Goal: Information Seeking & Learning: Understand process/instructions

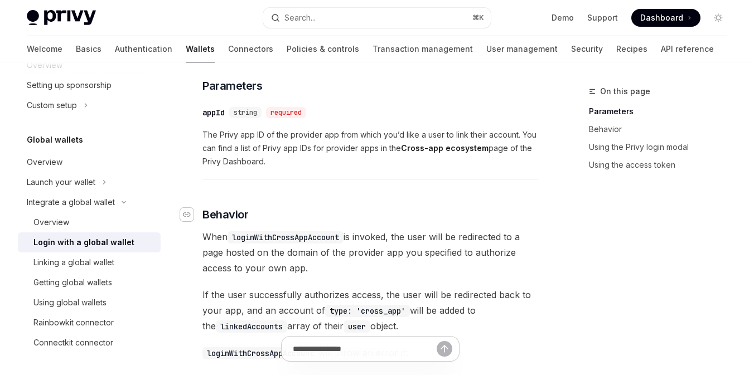
click at [191, 221] on div "Navigate to header" at bounding box center [186, 214] width 13 height 13
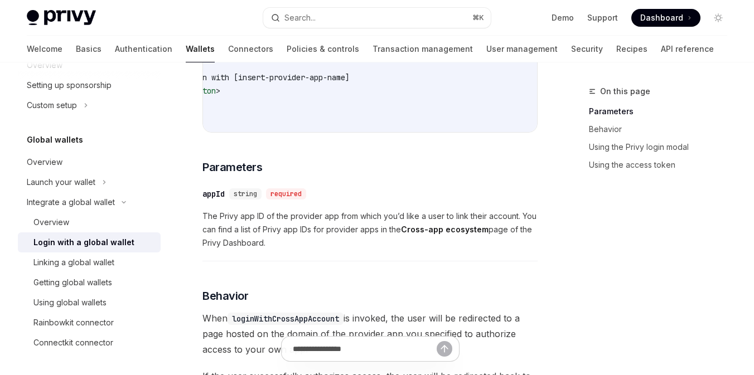
scroll to position [329, 0]
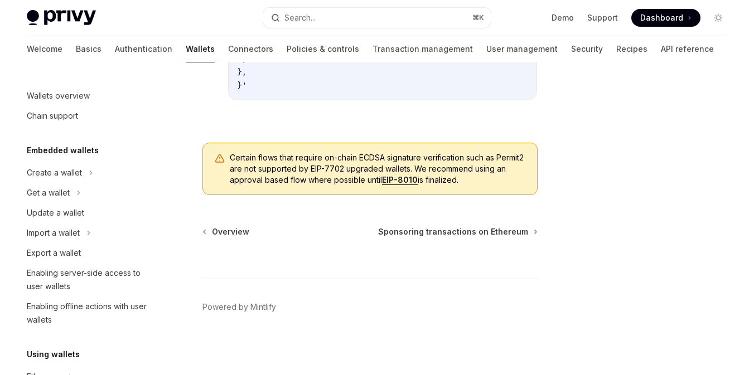
scroll to position [169, 0]
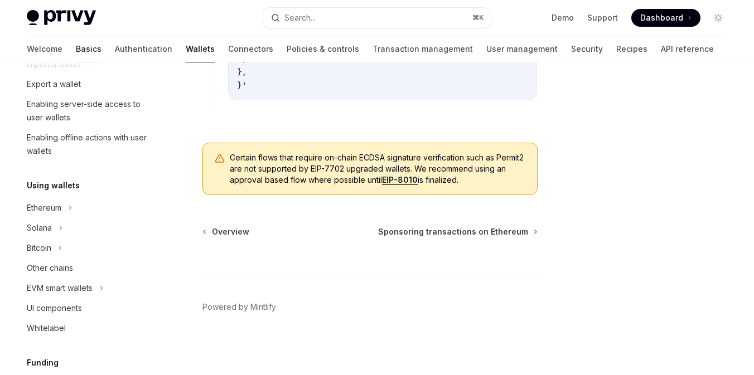
click at [76, 55] on link "Basics" at bounding box center [89, 49] width 26 height 27
type textarea "*"
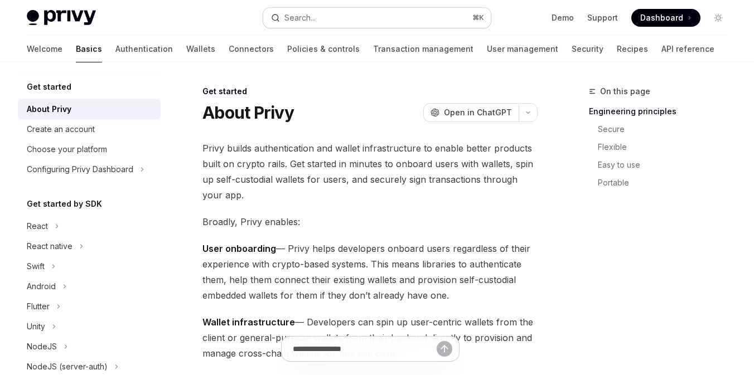
click at [314, 15] on div "Search..." at bounding box center [300, 17] width 31 height 13
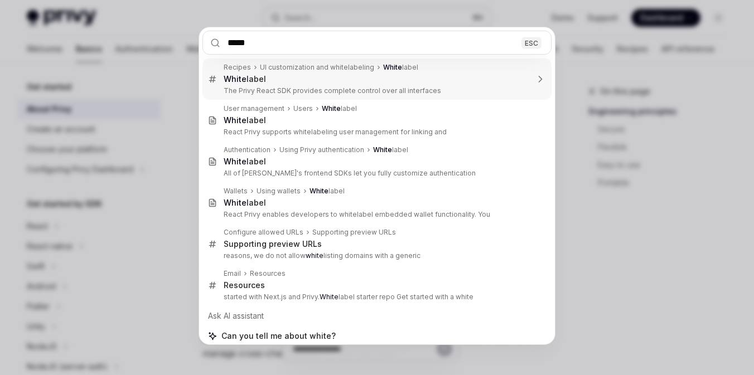
type input "******"
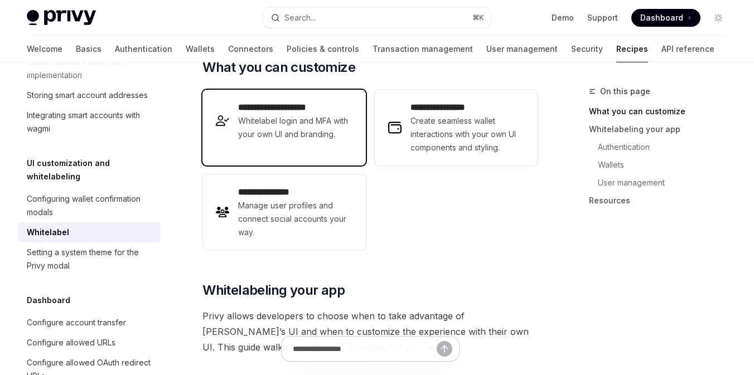
scroll to position [214, 0]
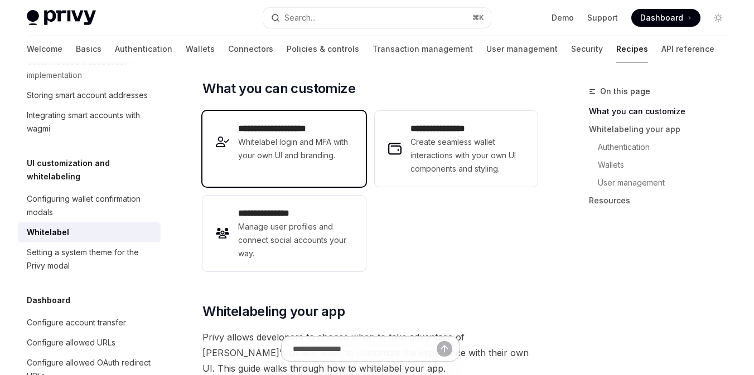
click at [301, 148] on span "Whitelabel login and MFA with your own UI and branding." at bounding box center [295, 149] width 114 height 27
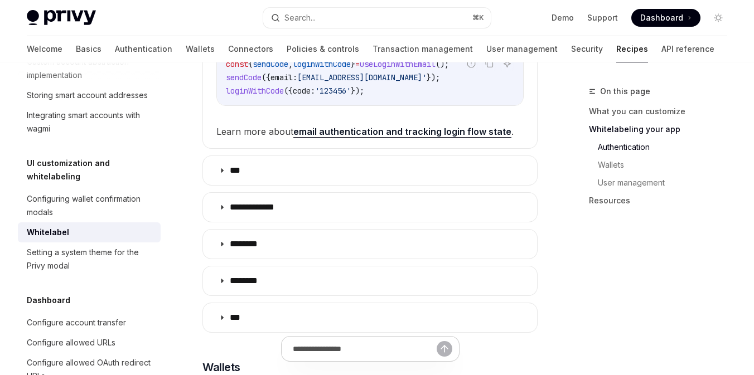
scroll to position [792, 0]
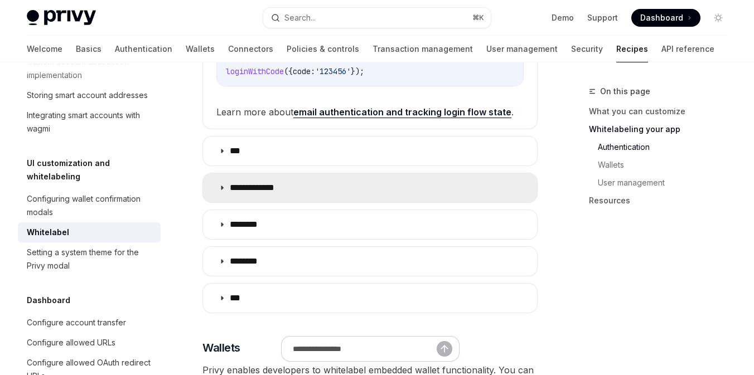
click at [334, 189] on summary "**********" at bounding box center [370, 187] width 334 height 29
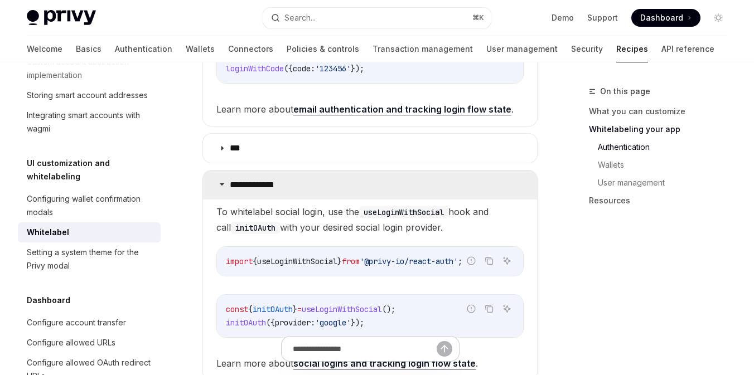
scroll to position [746, 0]
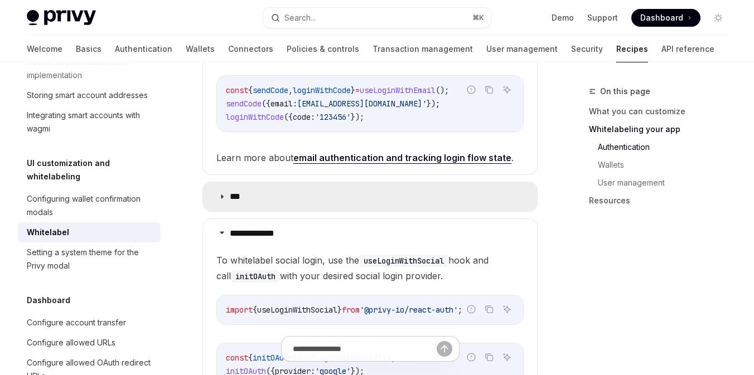
click at [298, 203] on summary "***" at bounding box center [370, 196] width 334 height 29
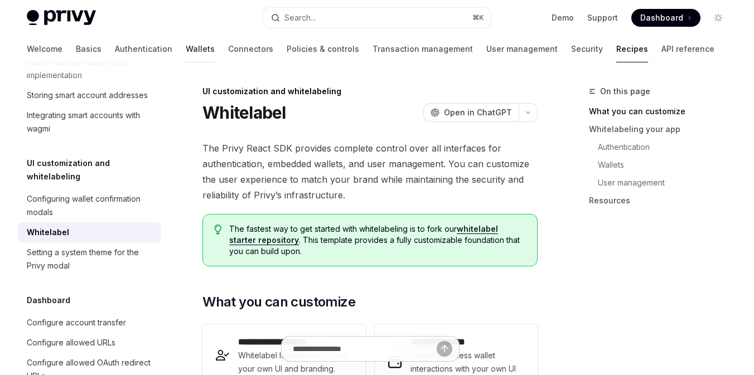
click at [186, 47] on link "Wallets" at bounding box center [200, 49] width 29 height 27
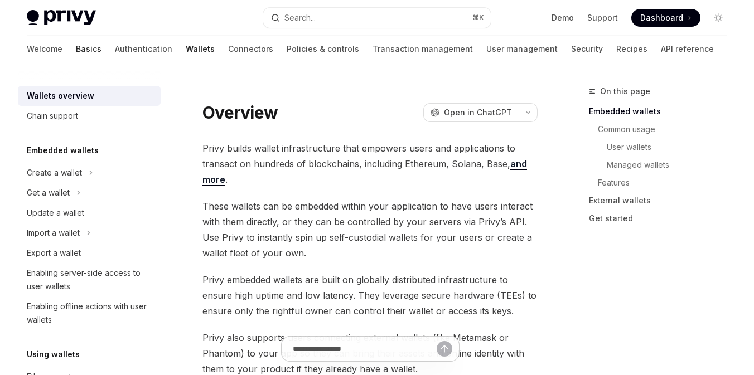
click at [76, 51] on link "Basics" at bounding box center [89, 49] width 26 height 27
type textarea "*"
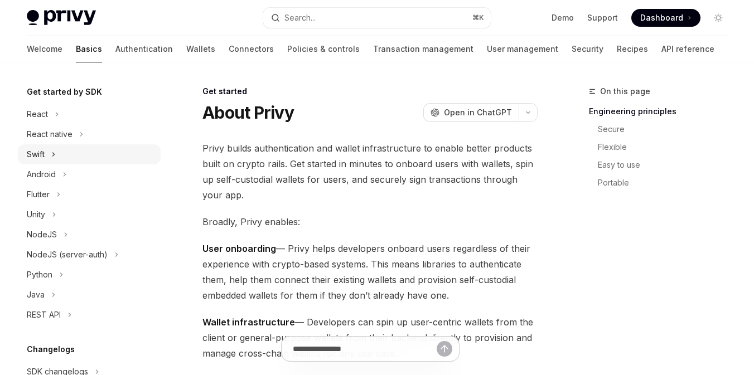
scroll to position [106, 0]
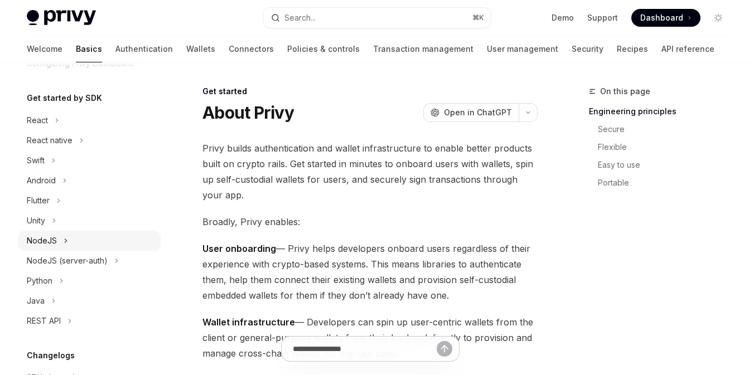
click at [86, 245] on div "NodeJS" at bounding box center [89, 241] width 143 height 20
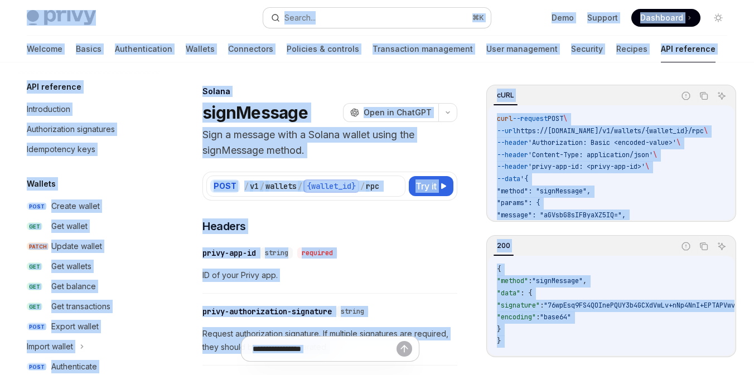
scroll to position [208, 0]
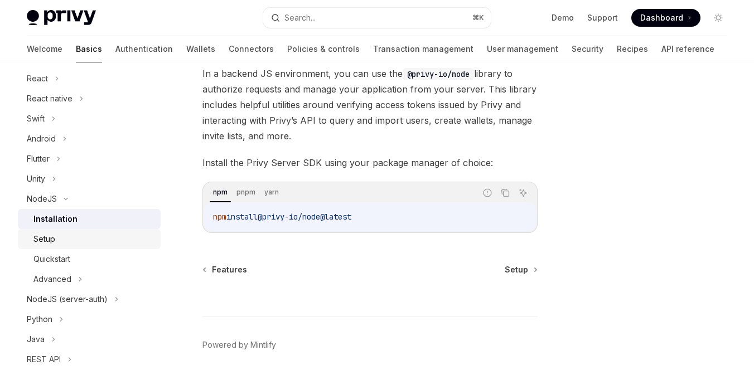
click at [86, 243] on div "Setup" at bounding box center [93, 239] width 121 height 13
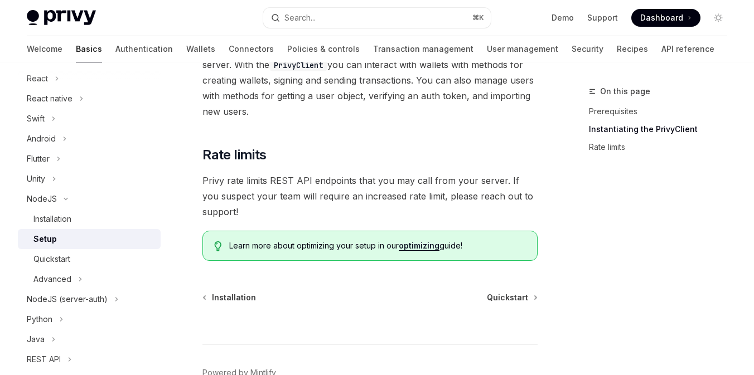
scroll to position [497, 0]
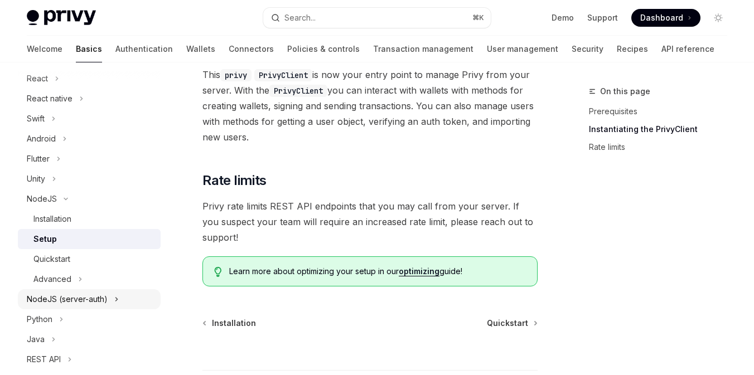
click at [94, 293] on div "NodeJS (server-auth)" at bounding box center [67, 299] width 81 height 13
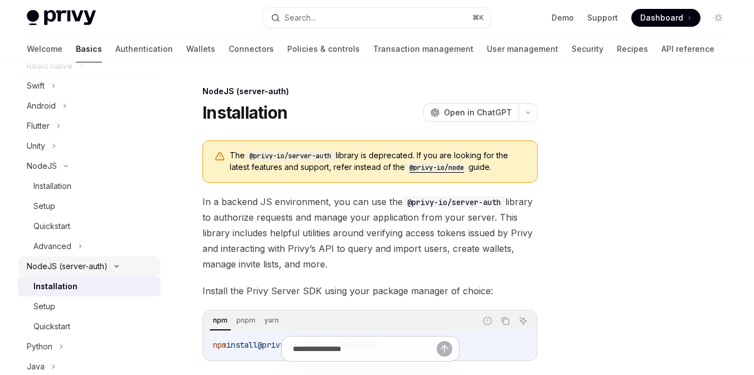
scroll to position [192, 0]
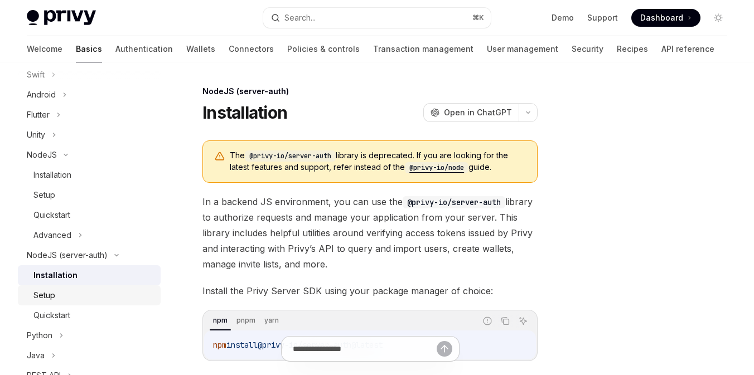
click at [89, 297] on div "Setup" at bounding box center [93, 295] width 121 height 13
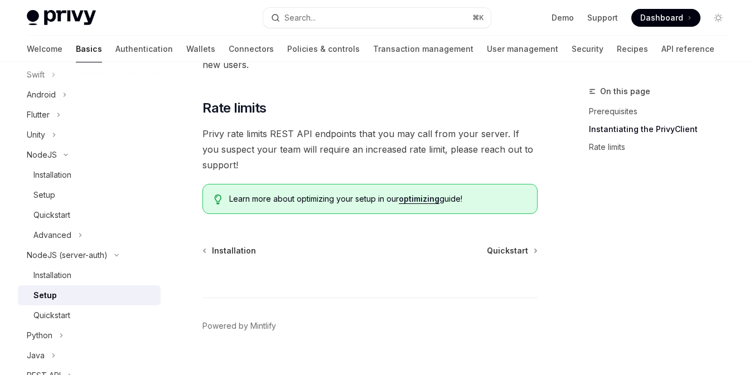
scroll to position [476, 0]
click at [83, 314] on div "Quickstart" at bounding box center [93, 315] width 121 height 13
type textarea "*"
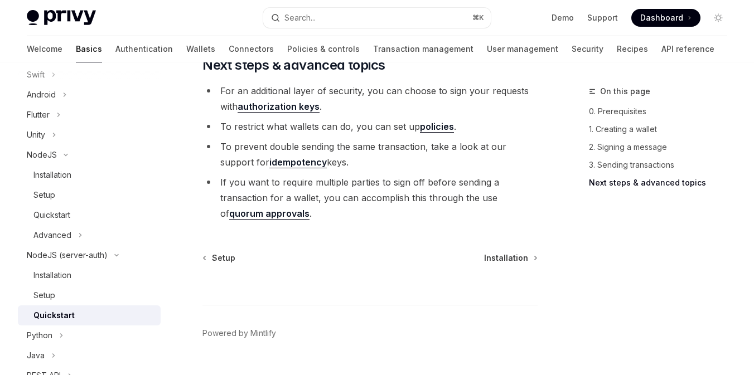
scroll to position [1447, 0]
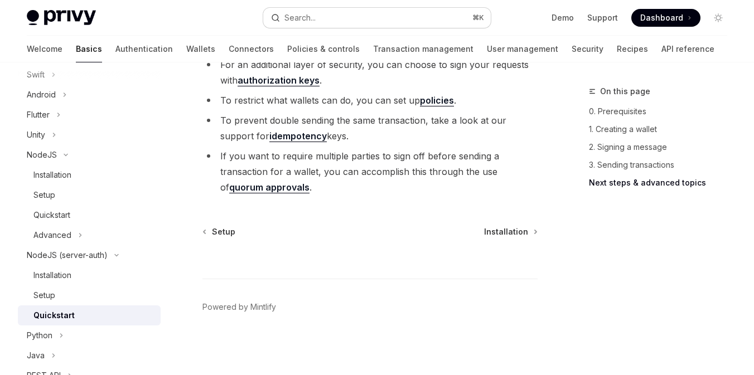
click at [307, 23] on div "Search..." at bounding box center [300, 17] width 31 height 13
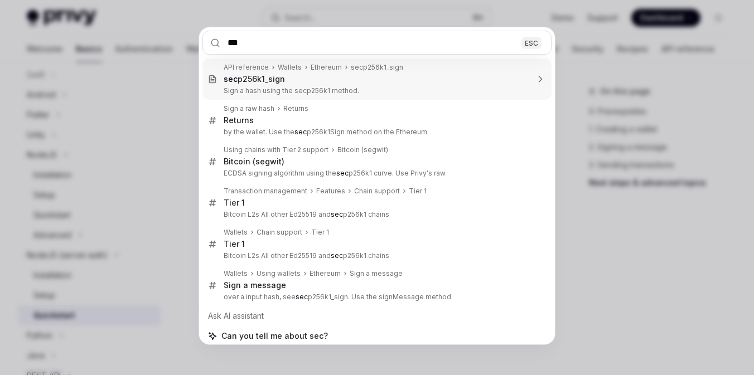
type input "****"
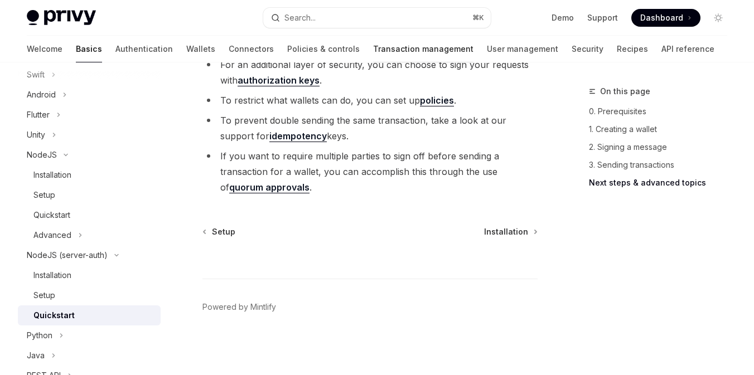
type textarea "*"
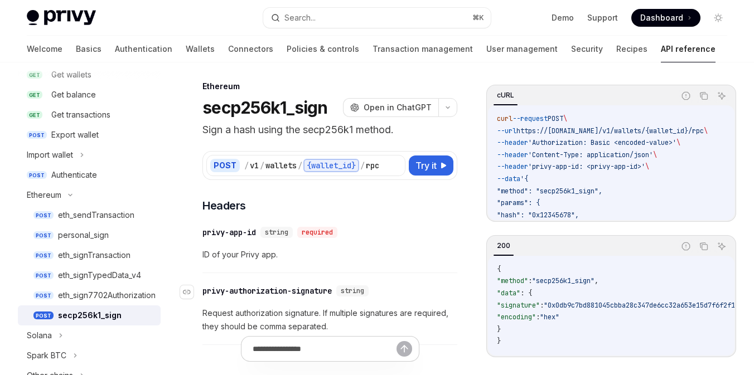
scroll to position [1, 0]
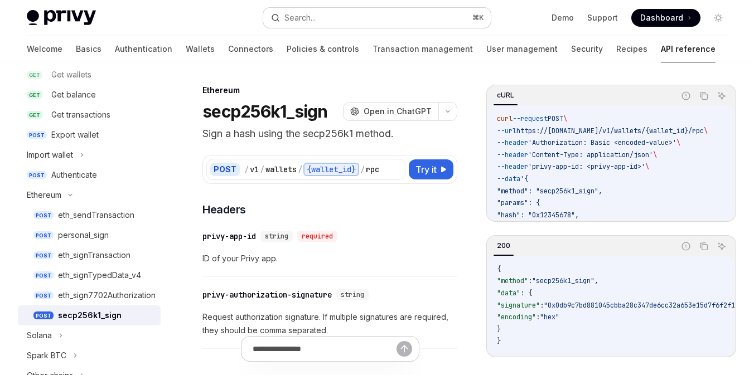
click at [299, 17] on div "Search..." at bounding box center [300, 17] width 31 height 13
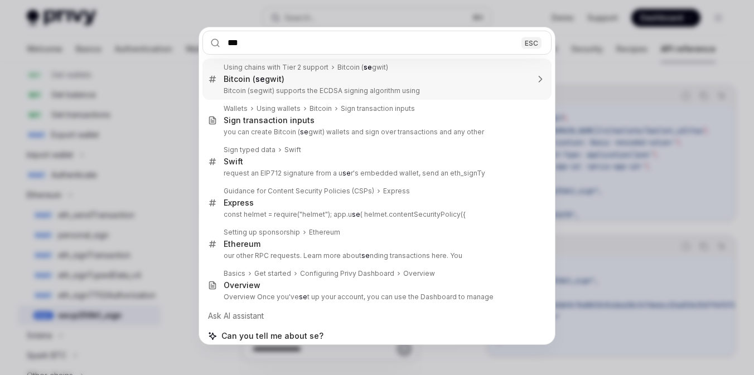
type input "****"
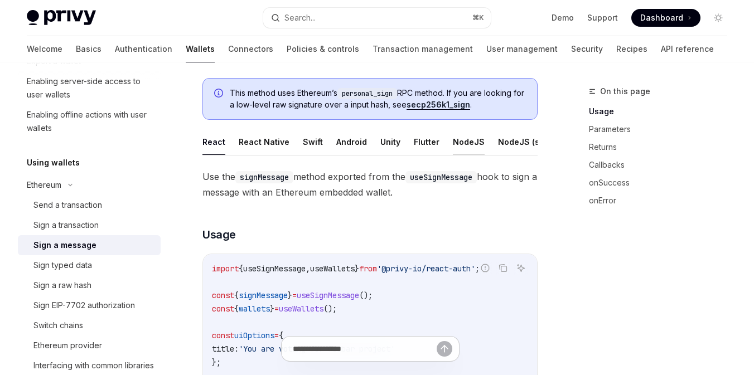
click at [462, 143] on button "NodeJS" at bounding box center [469, 142] width 32 height 26
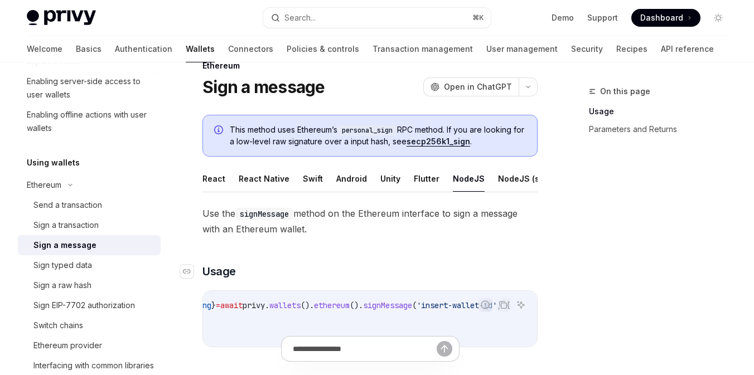
scroll to position [22, 0]
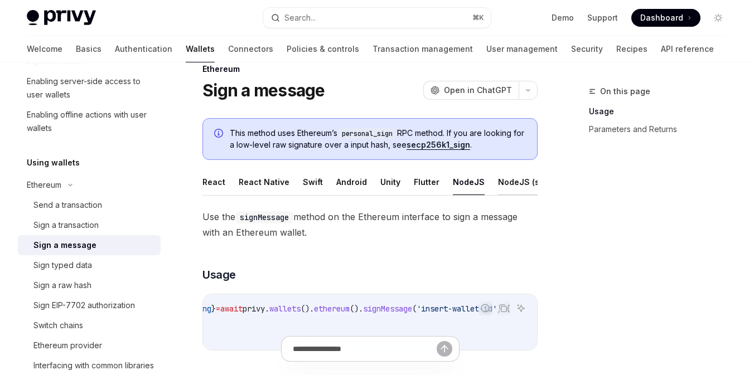
click at [504, 184] on button "NodeJS (server-auth)" at bounding box center [541, 182] width 86 height 26
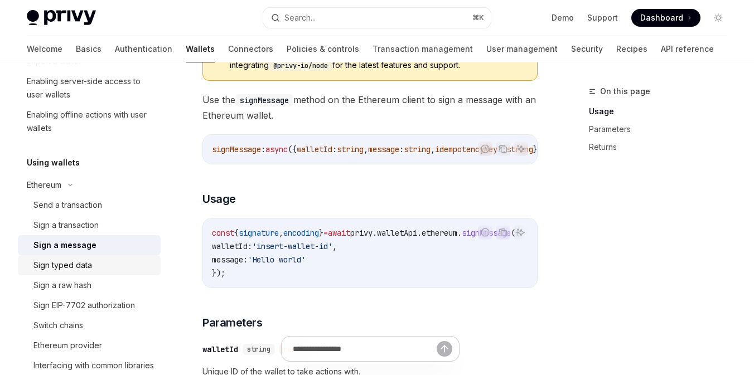
scroll to position [209, 0]
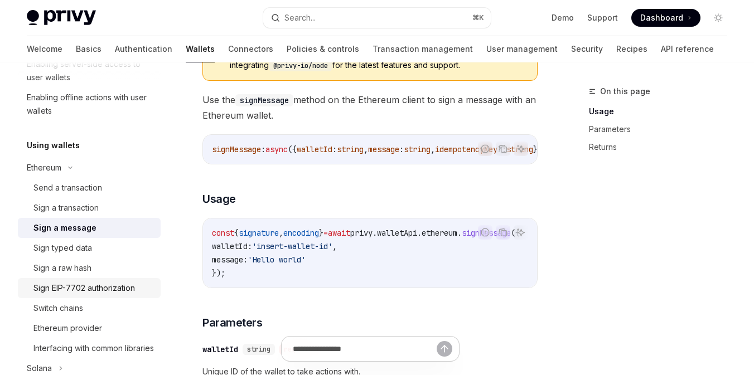
click at [103, 283] on div "Sign EIP-7702 authorization" at bounding box center [84, 288] width 102 height 13
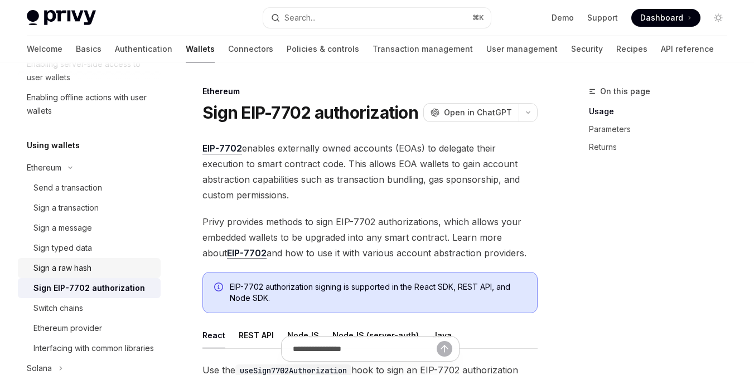
click at [73, 267] on div "Sign a raw hash" at bounding box center [62, 268] width 58 height 13
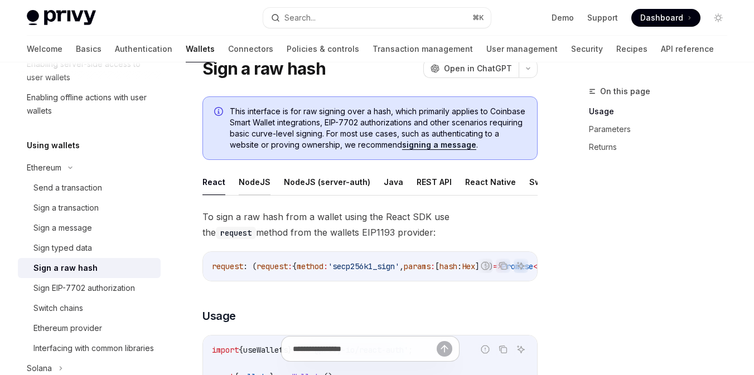
click at [239, 189] on button "NodeJS" at bounding box center [255, 182] width 32 height 26
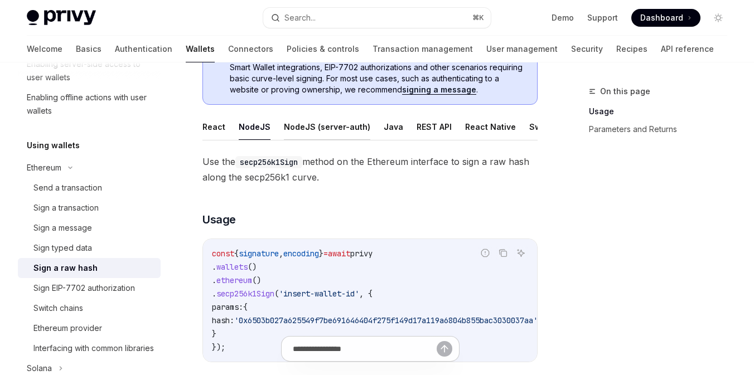
click at [327, 140] on button "NodeJS (server-auth)" at bounding box center [327, 127] width 86 height 26
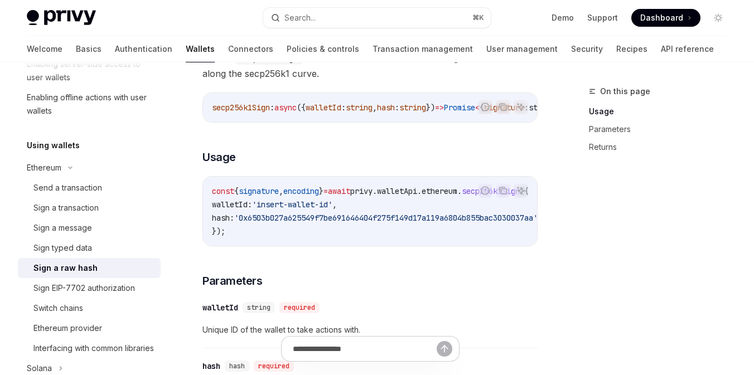
scroll to position [0, 57]
click at [334, 223] on span "'0x6503b027a625549f7be691646404f275f149d17a119a6804b855bac3030037aa'" at bounding box center [358, 218] width 303 height 10
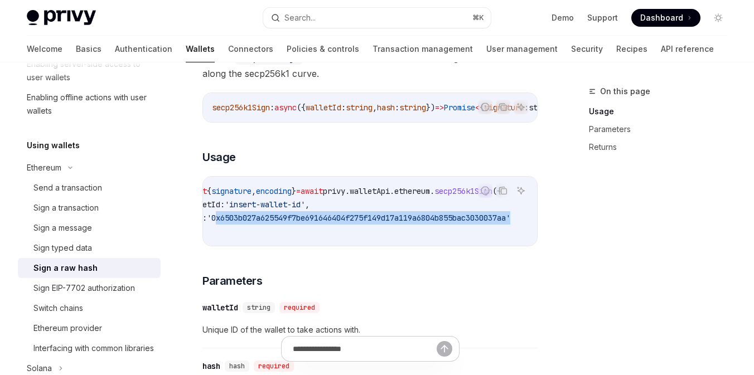
click at [334, 223] on span "'0x6503b027a625549f7be691646404f275f149d17a119a6804b855bac3030037aa'" at bounding box center [358, 218] width 303 height 10
copy code "hash: '0x6503b027a625549f7be691646404f275f149d17a119a6804b855bac3030037aa'"
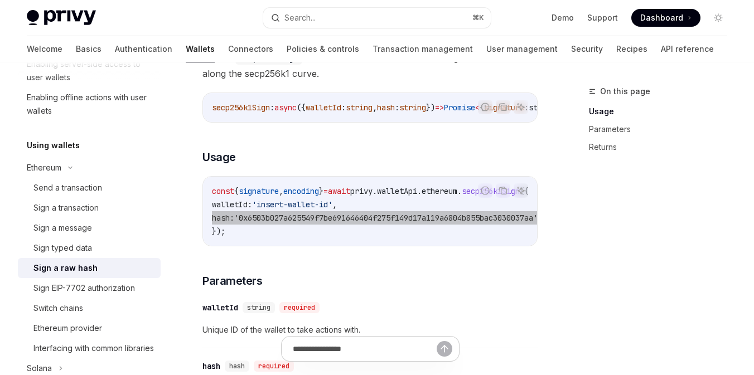
type textarea "*"
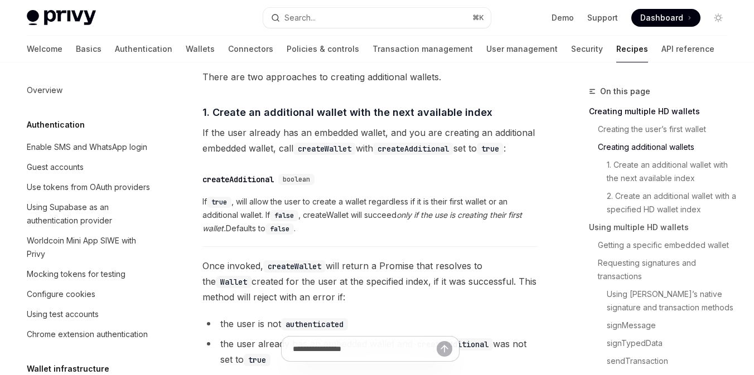
scroll to position [179, 0]
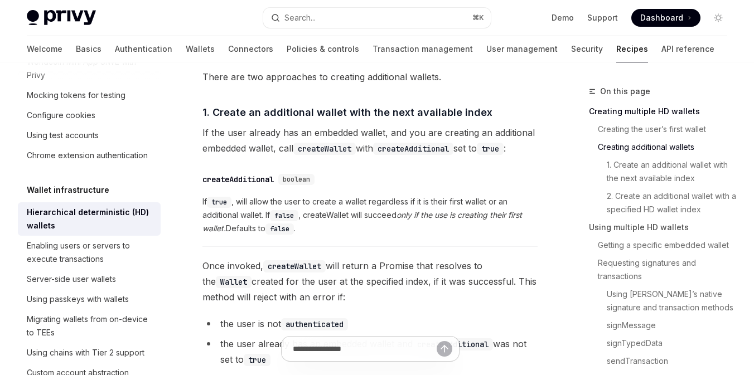
type textarea "*"
